Goal: Information Seeking & Learning: Learn about a topic

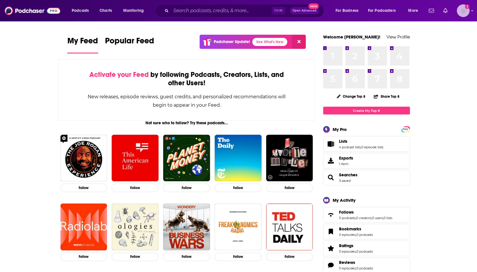
click at [461, 11] on img "Logged in as ncannella" at bounding box center [463, 10] width 13 height 13
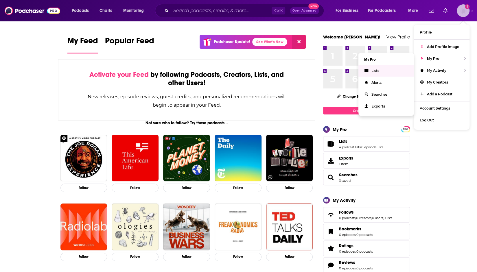
click at [385, 70] on link "Lists" at bounding box center [386, 71] width 56 height 12
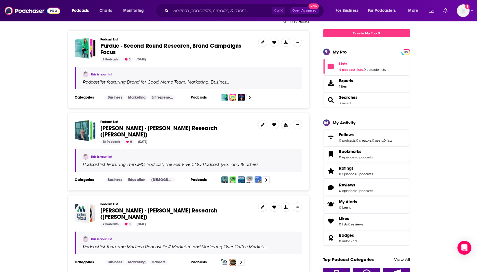
scroll to position [87, 0]
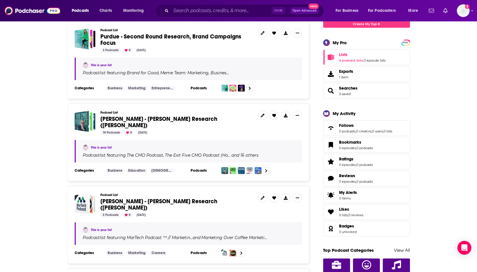
click at [164, 120] on span "[PERSON_NAME] - [PERSON_NAME] Research ([PERSON_NAME])" at bounding box center [158, 122] width 117 height 14
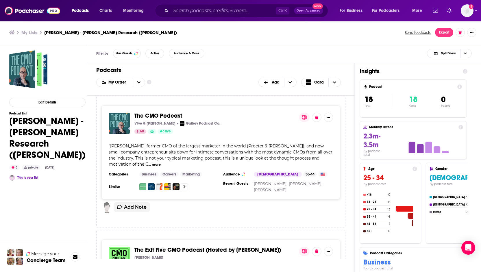
click at [148, 118] on span "The CMO Podcast" at bounding box center [159, 115] width 48 height 7
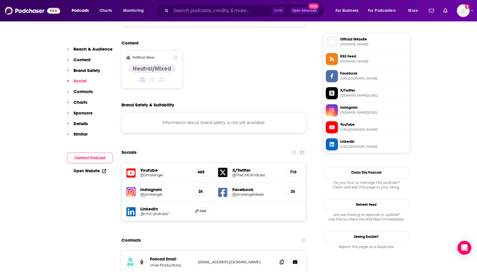
scroll to position [521, 0]
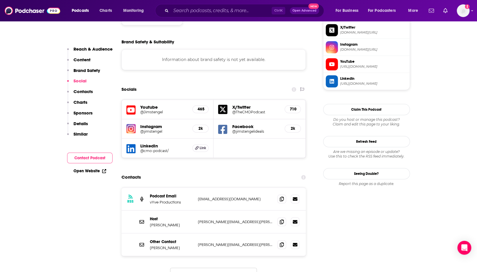
click at [146, 124] on h5 "Instagram" at bounding box center [164, 126] width 48 height 5
click at [157, 129] on h5 "@jimstengel" at bounding box center [164, 131] width 48 height 4
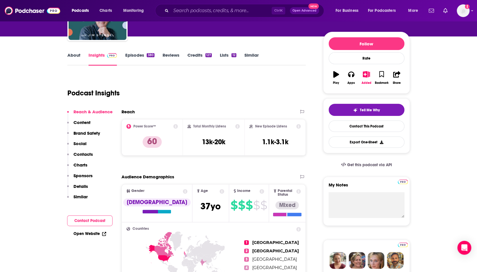
scroll to position [0, 0]
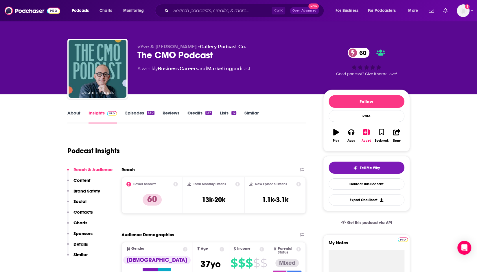
click at [139, 117] on link "Episodes 380" at bounding box center [139, 116] width 29 height 13
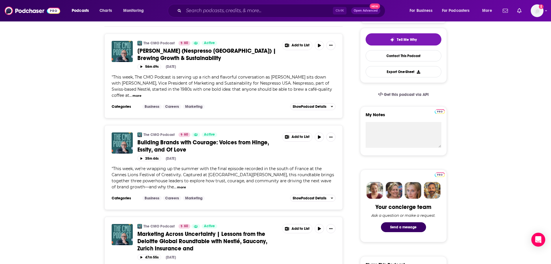
scroll to position [29, 0]
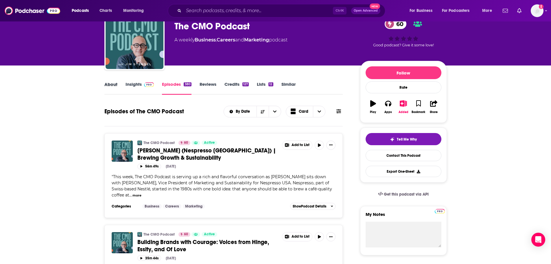
click at [117, 86] on div "About" at bounding box center [114, 87] width 21 height 13
click at [132, 86] on link "Insights" at bounding box center [140, 87] width 29 height 13
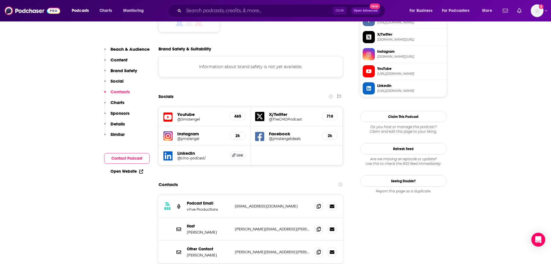
scroll to position [607, 0]
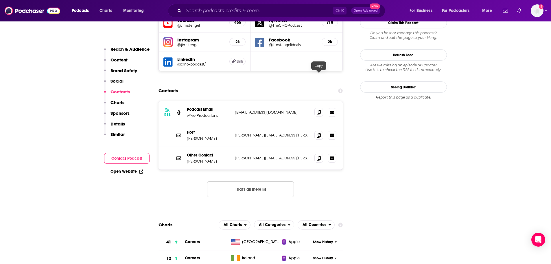
click at [317, 110] on icon at bounding box center [319, 112] width 4 height 5
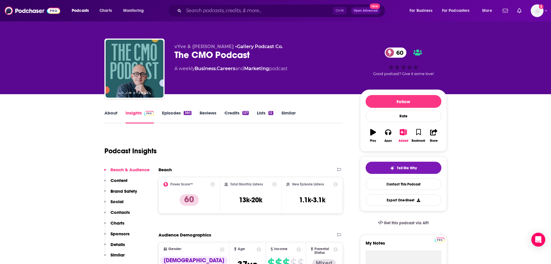
scroll to position [0, 0]
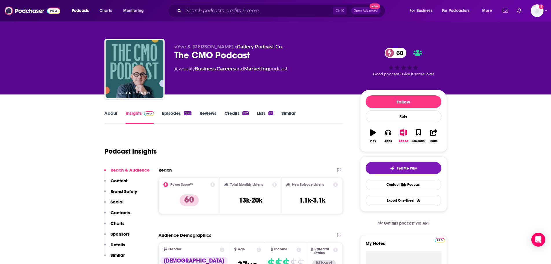
click at [181, 114] on link "Episodes 380" at bounding box center [176, 116] width 29 height 13
click at [172, 114] on link "Episodes 380" at bounding box center [176, 116] width 29 height 13
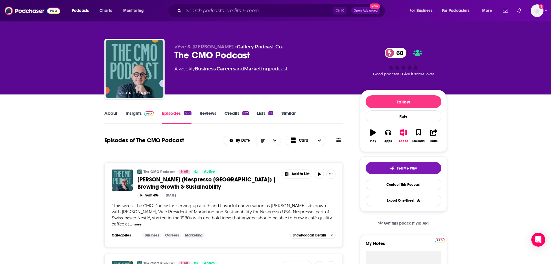
scroll to position [58, 0]
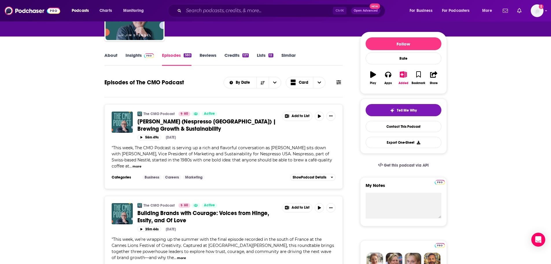
click at [337, 82] on icon at bounding box center [338, 82] width 5 height 4
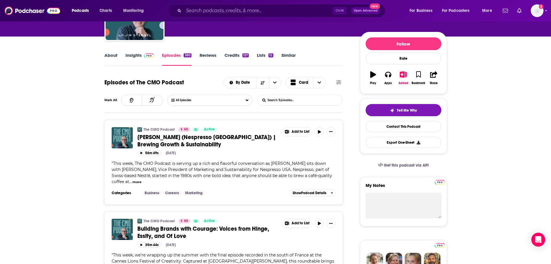
click at [316, 100] on input "List Search Input" at bounding box center [287, 100] width 60 height 10
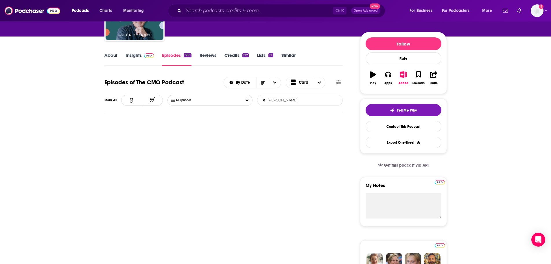
type input "[PERSON_NAME]"
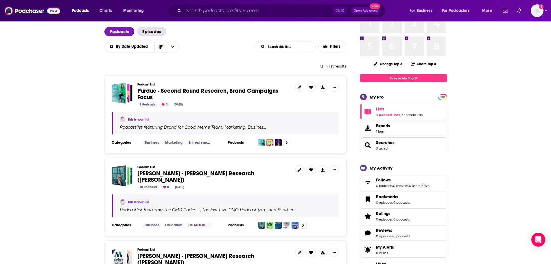
scroll to position [87, 0]
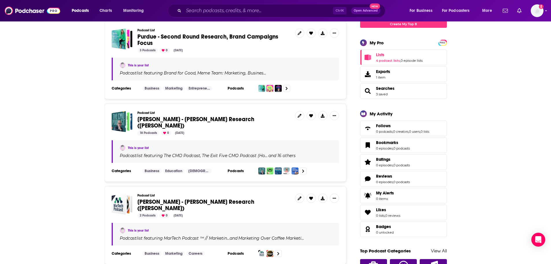
click at [189, 118] on span "[PERSON_NAME] - [PERSON_NAME] Research ([PERSON_NAME])" at bounding box center [195, 122] width 117 height 14
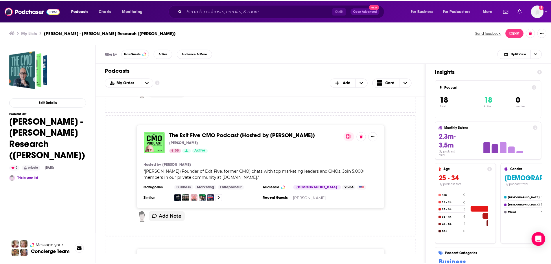
scroll to position [116, 0]
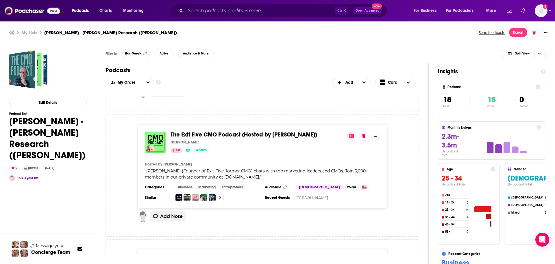
click at [247, 131] on span "The Exit Five CMO Podcast (Hosted by [PERSON_NAME])" at bounding box center [244, 134] width 147 height 7
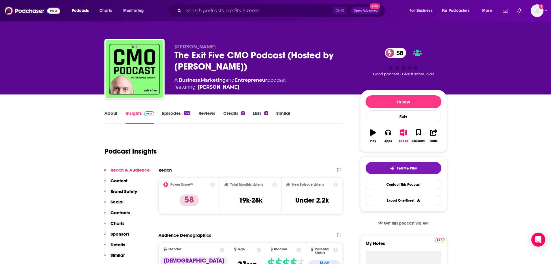
click at [174, 115] on link "Episodes 312" at bounding box center [176, 116] width 28 height 13
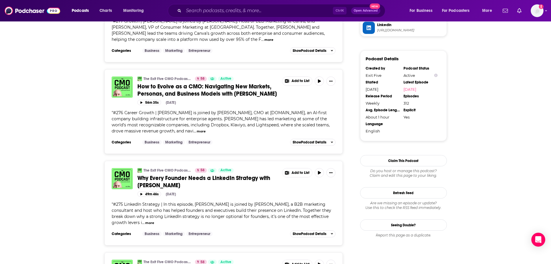
scroll to position [607, 0]
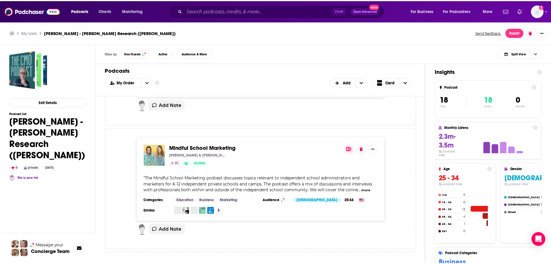
scroll to position [752, 0]
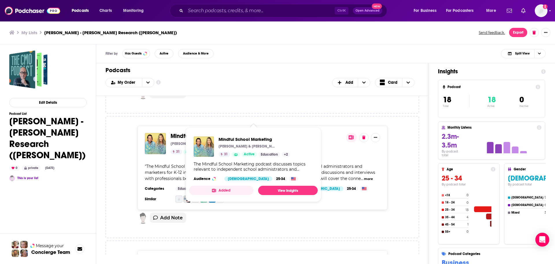
click at [223, 132] on span "Mindful School Marketing" at bounding box center [204, 135] width 67 height 7
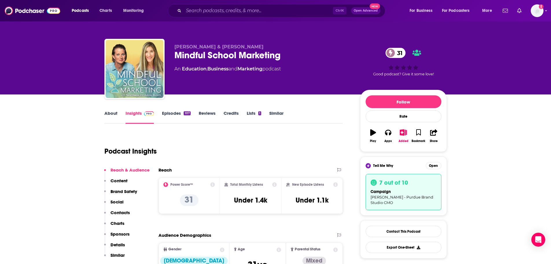
click at [178, 115] on link "Episodes 107" at bounding box center [176, 116] width 28 height 13
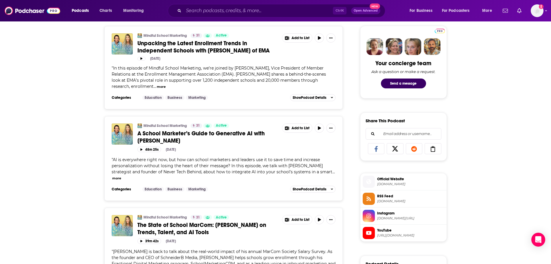
scroll to position [318, 0]
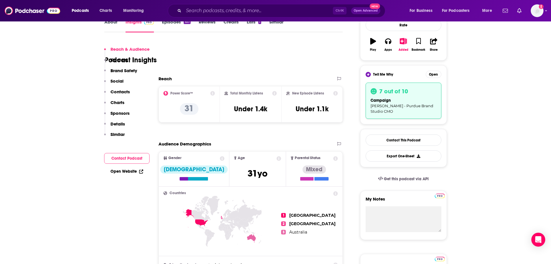
scroll to position [145, 0]
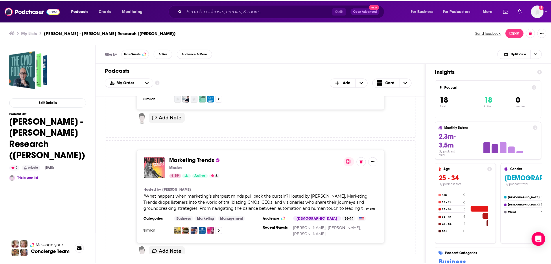
scroll to position [868, 0]
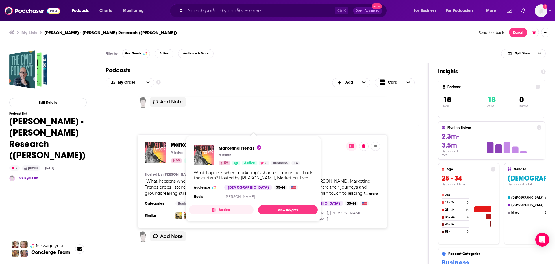
click at [183, 141] on span "Marketing Trends" at bounding box center [193, 144] width 45 height 7
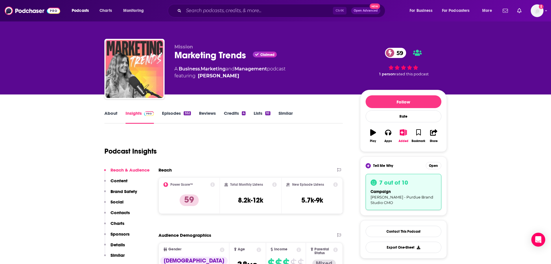
click at [177, 116] on link "Episodes 552" at bounding box center [176, 116] width 29 height 13
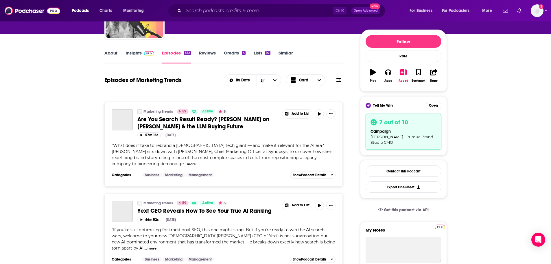
scroll to position [87, 0]
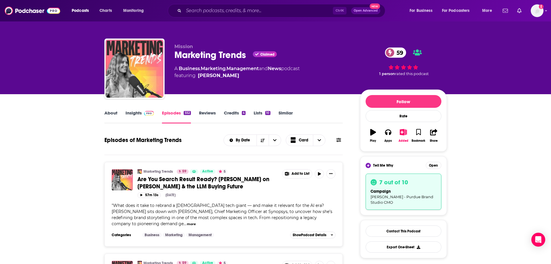
scroll to position [0, 0]
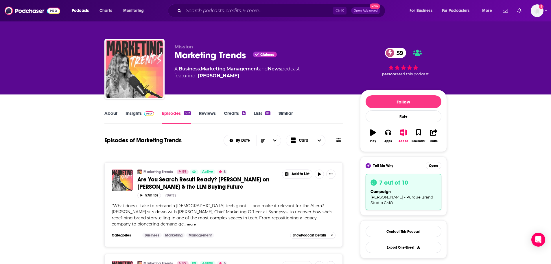
click at [143, 114] on span at bounding box center [148, 112] width 12 height 5
click at [337, 139] on icon at bounding box center [338, 140] width 5 height 5
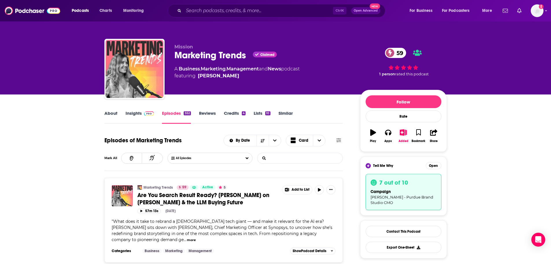
click at [291, 156] on input "List Search Input" at bounding box center [287, 158] width 60 height 10
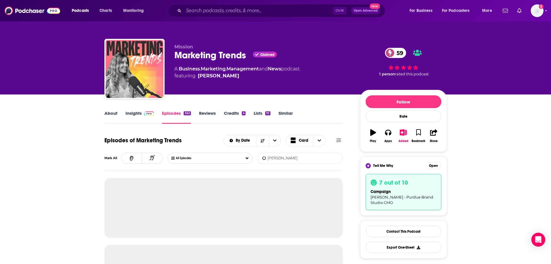
type input "[PERSON_NAME]"
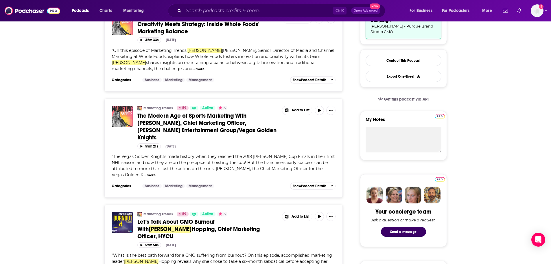
scroll to position [174, 0]
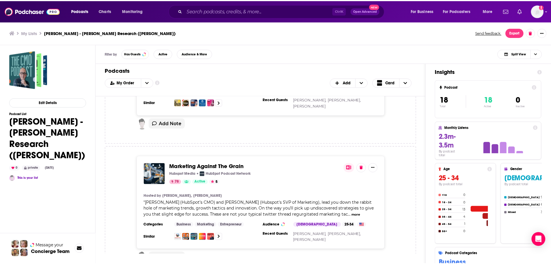
scroll to position [984, 0]
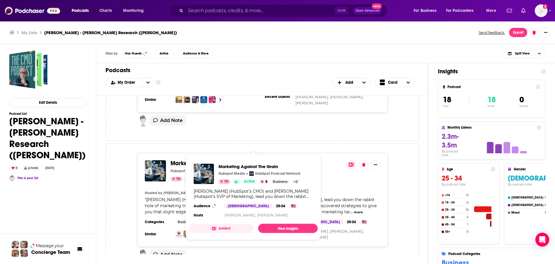
click at [232, 159] on span "Marketing Against The Grain" at bounding box center [208, 162] width 75 height 7
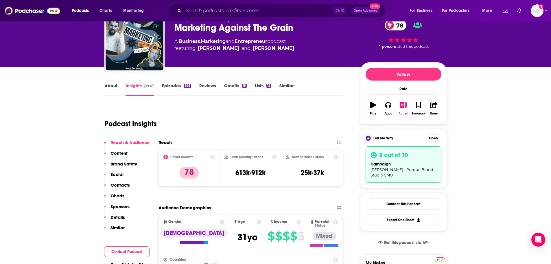
scroll to position [29, 0]
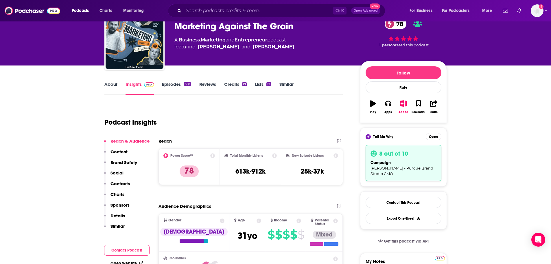
click at [180, 83] on link "Episodes 368" at bounding box center [176, 87] width 29 height 13
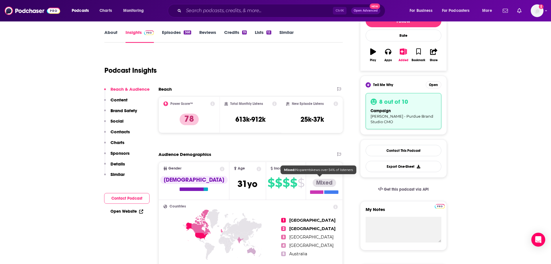
scroll to position [87, 0]
